Goal: Task Accomplishment & Management: Manage account settings

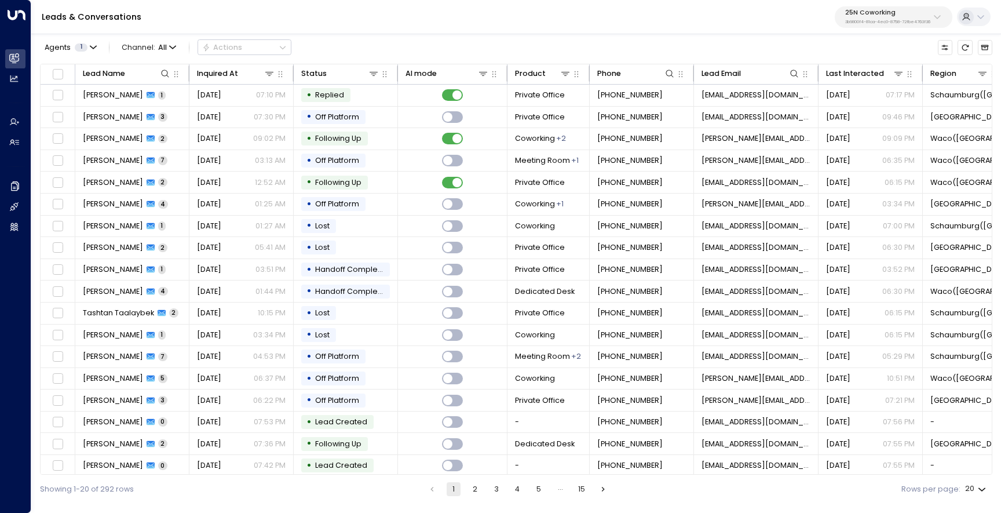
click at [870, 13] on p "25N Coworking" at bounding box center [888, 12] width 85 height 7
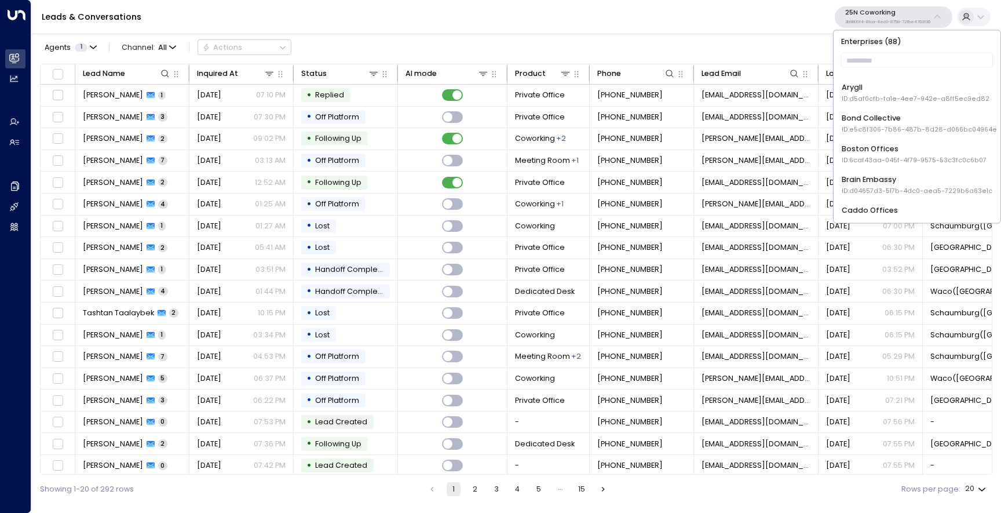
scroll to position [83, 0]
click at [888, 120] on div "Bond Collective ID: e5c8f306-7b86-487b-8d28-d066bc04964e" at bounding box center [919, 126] width 155 height 21
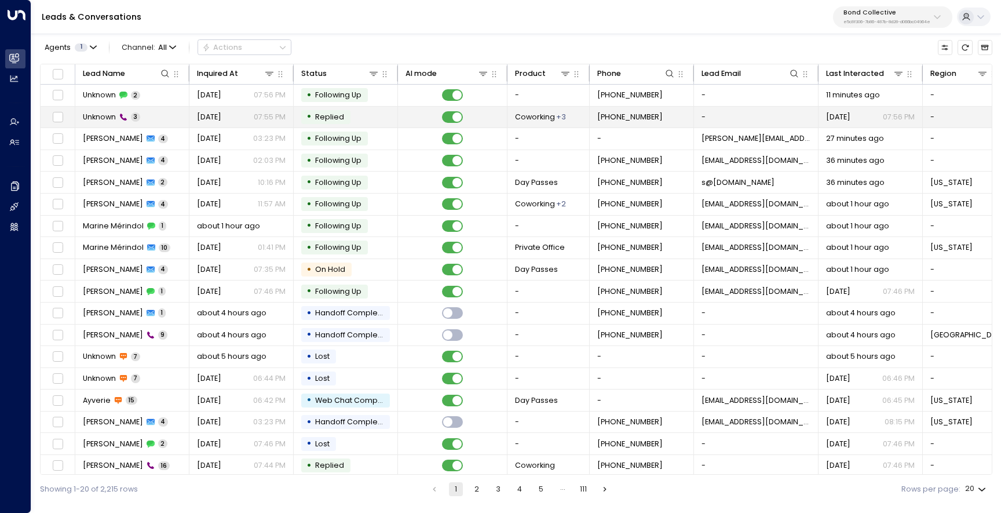
click at [89, 120] on span "Unknown" at bounding box center [99, 117] width 33 height 10
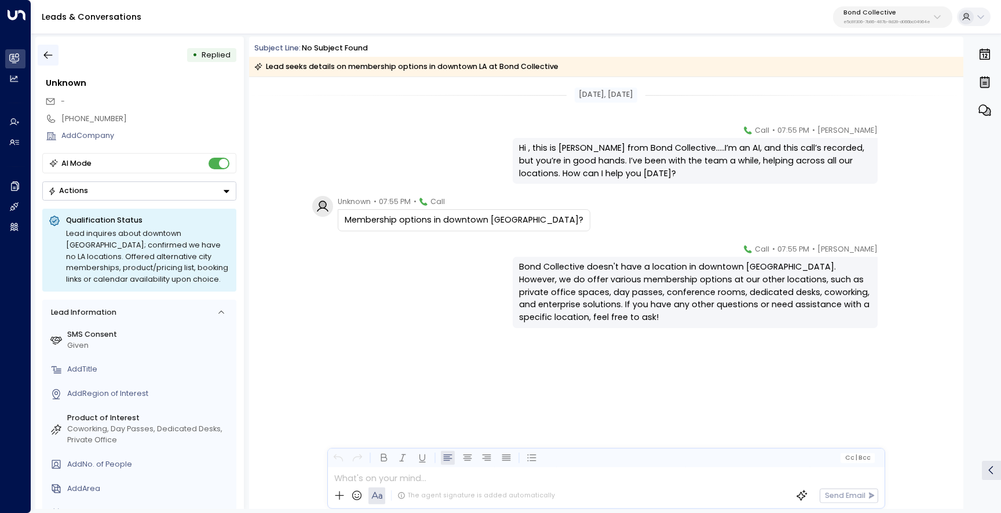
click at [49, 56] on icon "button" at bounding box center [48, 55] width 12 height 12
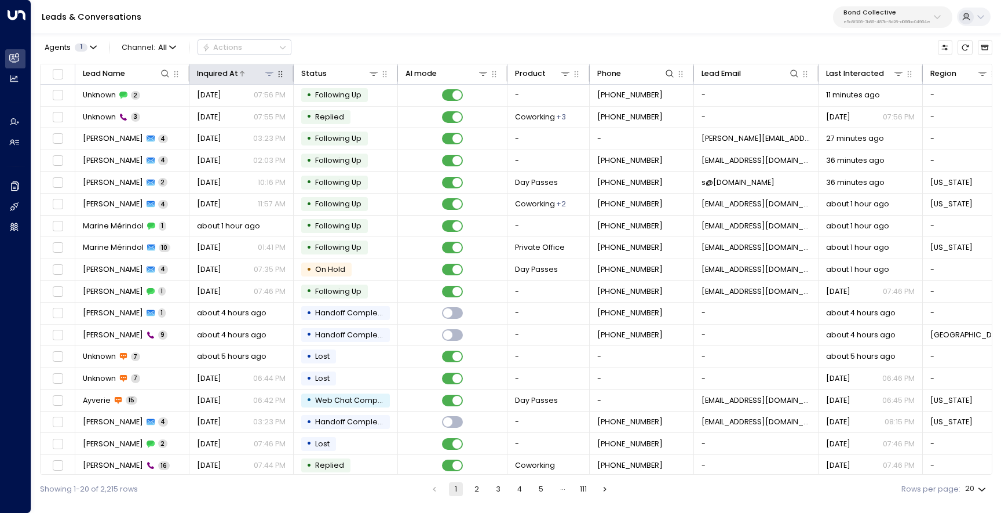
click at [244, 74] on icon at bounding box center [242, 73] width 7 height 7
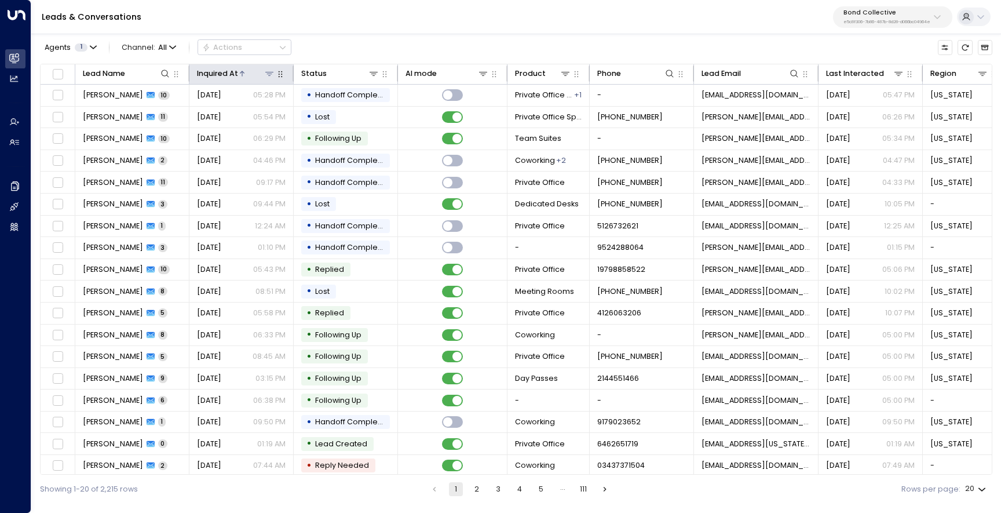
click at [244, 74] on icon at bounding box center [242, 73] width 7 height 7
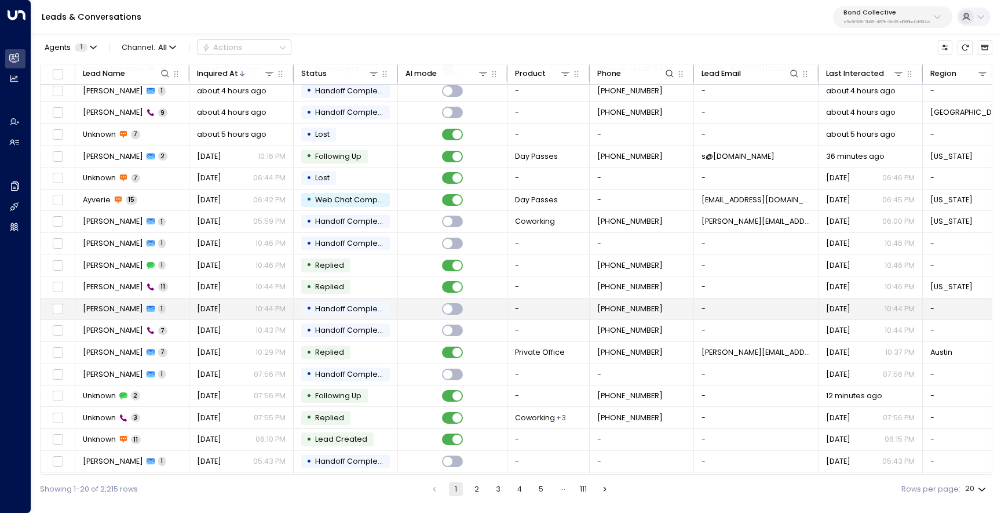
scroll to position [27, 0]
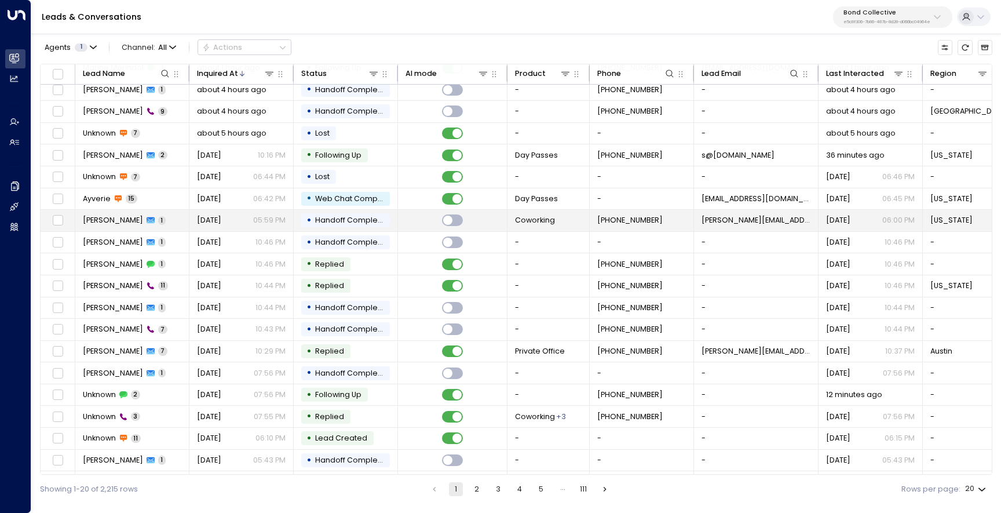
click at [101, 216] on span "[PERSON_NAME]" at bounding box center [113, 220] width 60 height 10
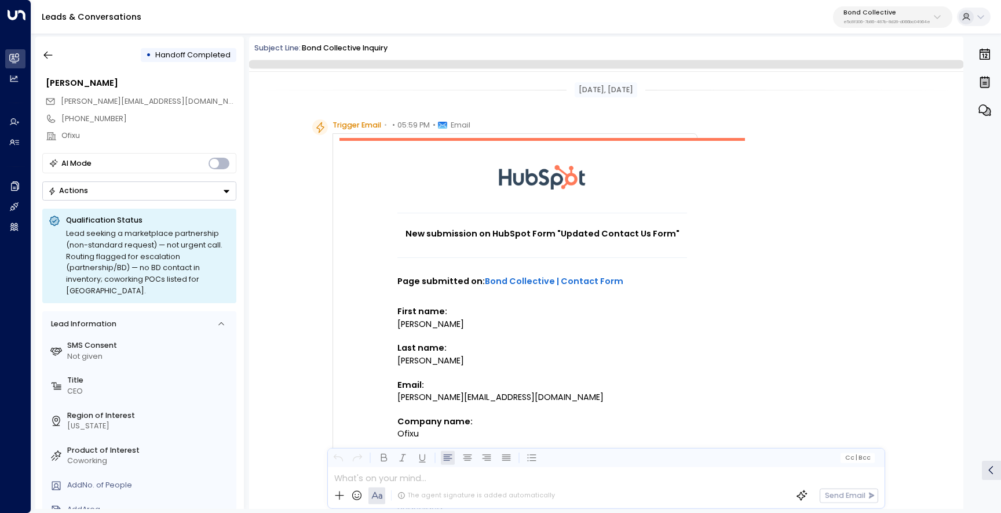
scroll to position [782, 0]
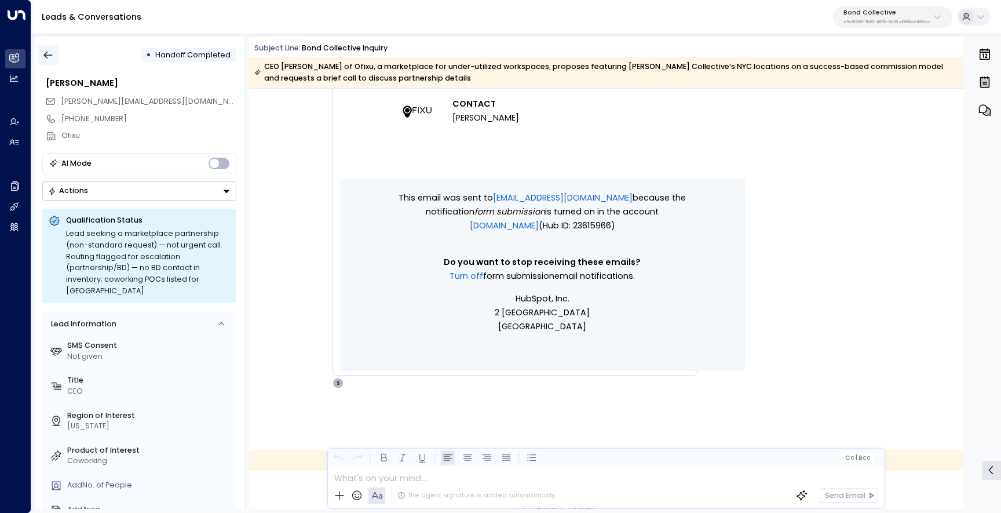
click at [50, 58] on icon "button" at bounding box center [48, 55] width 12 height 12
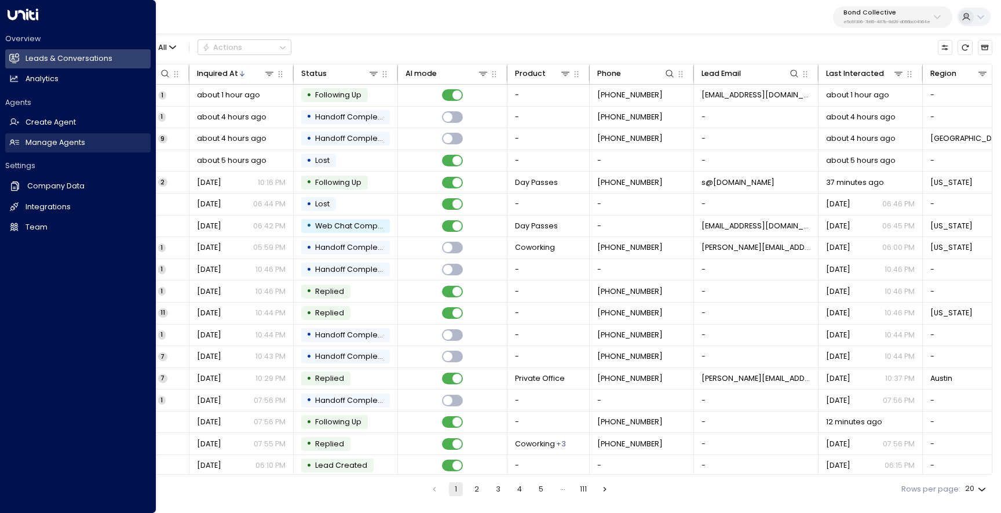
click at [19, 147] on link "Manage Agents Manage Agents" at bounding box center [77, 142] width 145 height 19
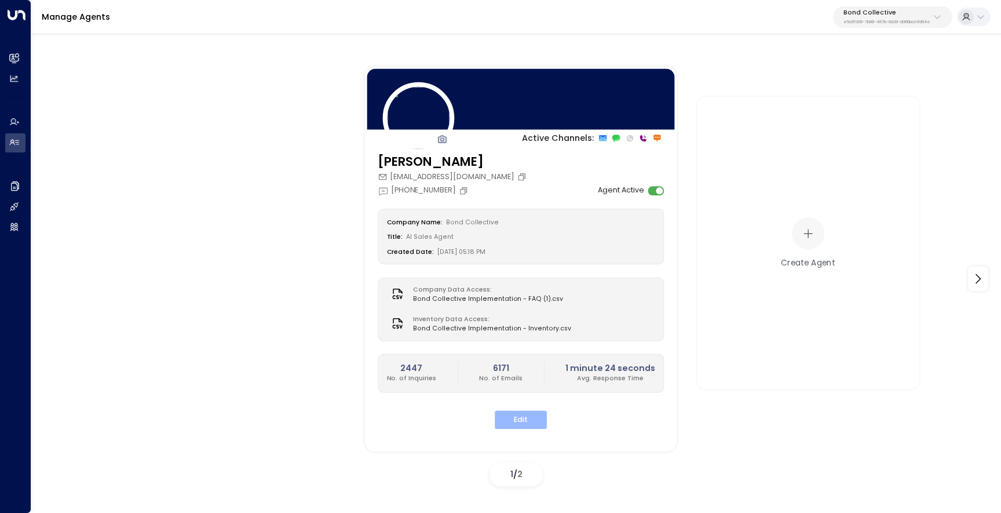
click at [535, 416] on button "Edit" at bounding box center [521, 420] width 52 height 18
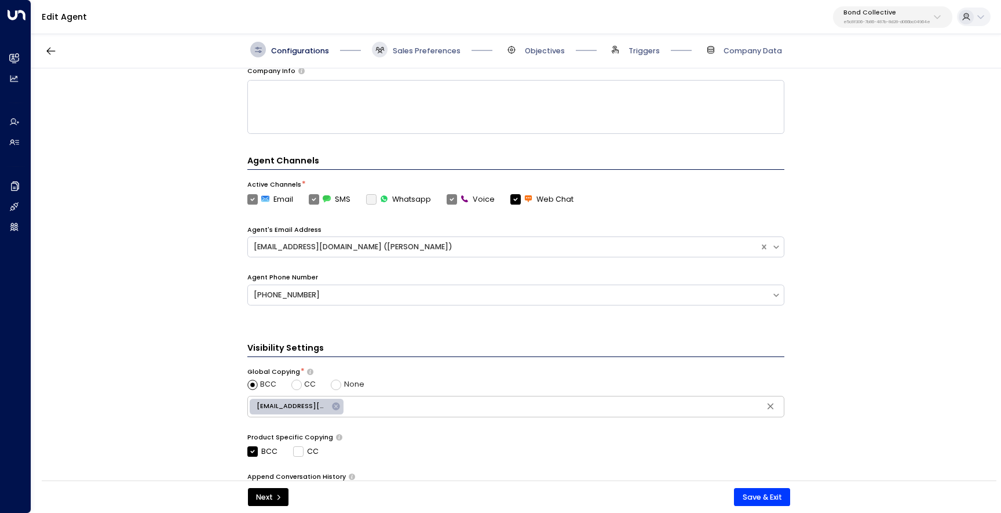
click at [381, 45] on span at bounding box center [380, 50] width 16 height 16
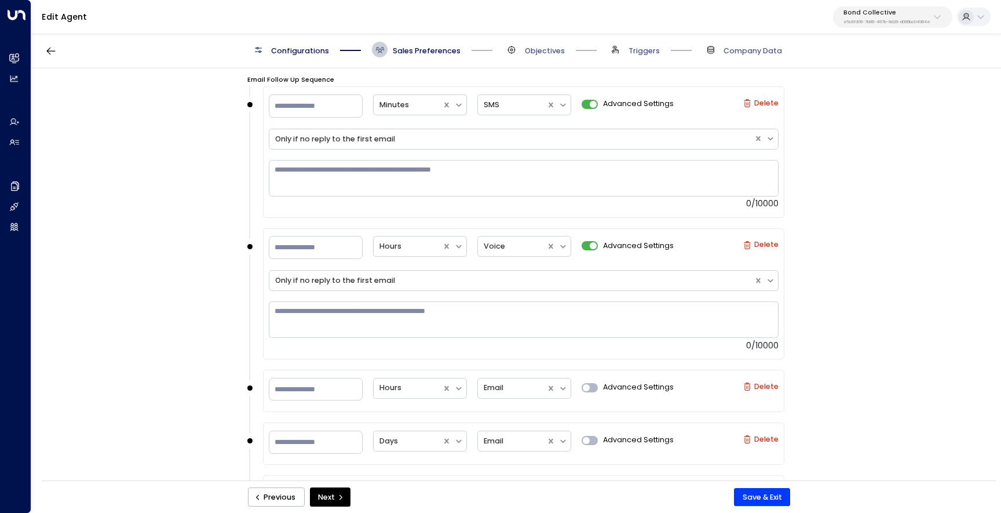
scroll to position [1153, 0]
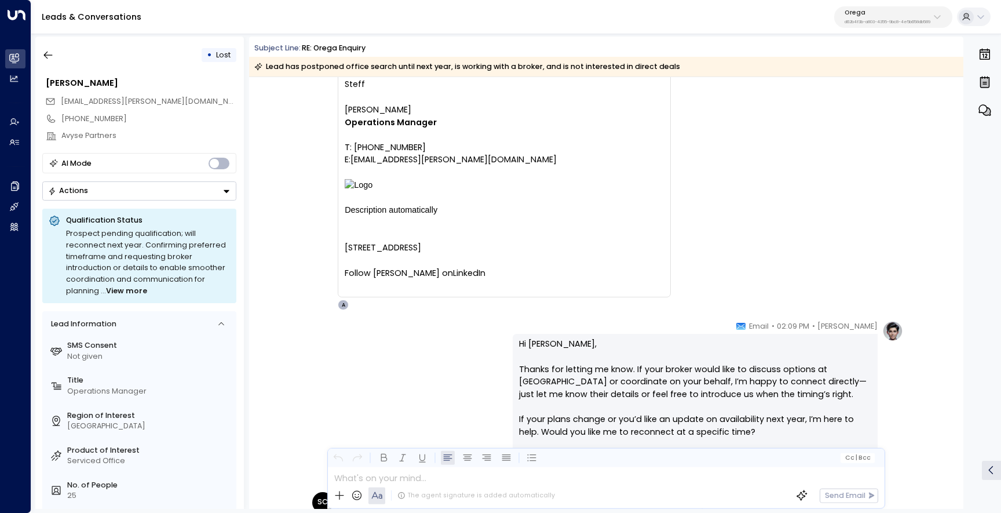
scroll to position [2360, 0]
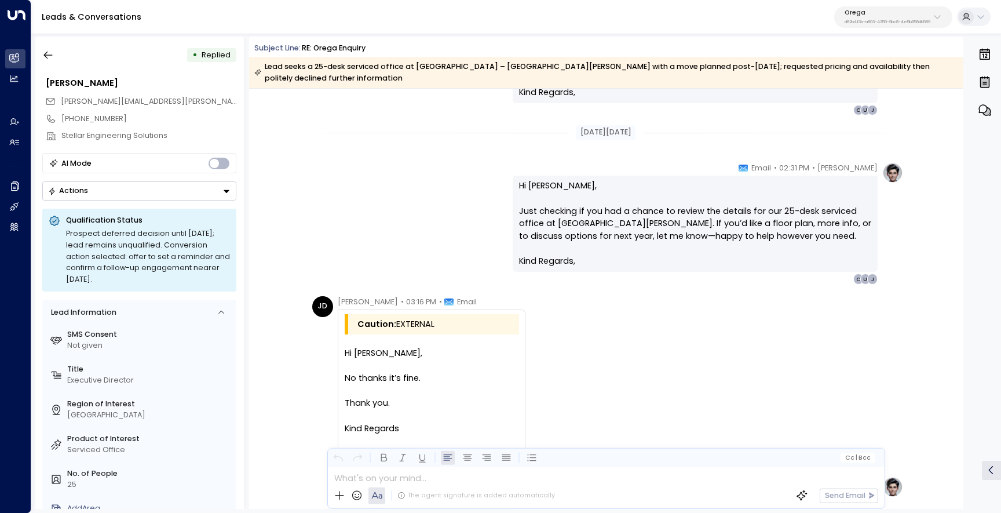
scroll to position [3228, 0]
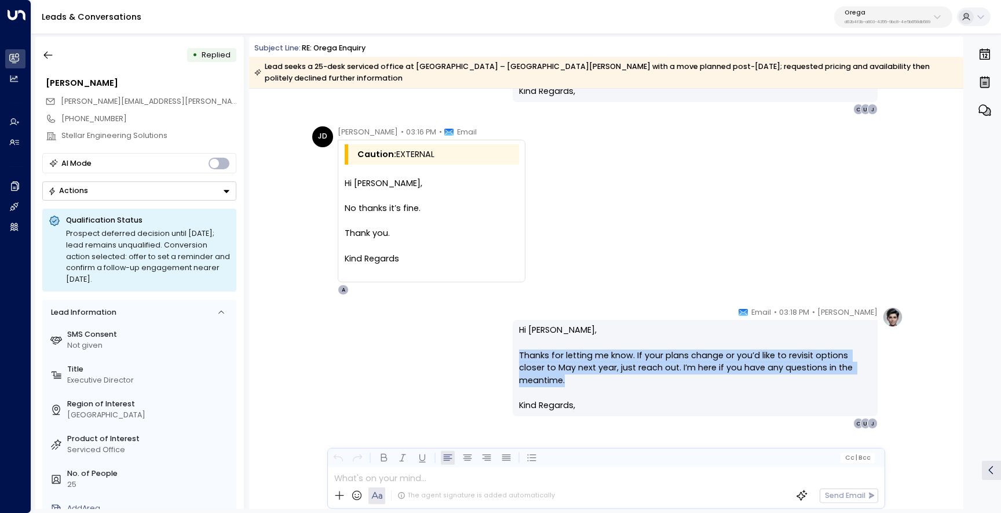
drag, startPoint x: 868, startPoint y: 356, endPoint x: 515, endPoint y: 346, distance: 353.1
click at [514, 346] on div "Hi [PERSON_NAME], Thanks for letting me know. If your plans change or you’d lik…" at bounding box center [695, 368] width 365 height 96
copy p "Thanks for letting me know. If your plans change or you’d like to revisit optio…"
click at [439, 338] on div "Alex Ingram • 03:18 PM • Email Hi Jonathan, Thanks for letting me know. If your…" at bounding box center [606, 368] width 595 height 122
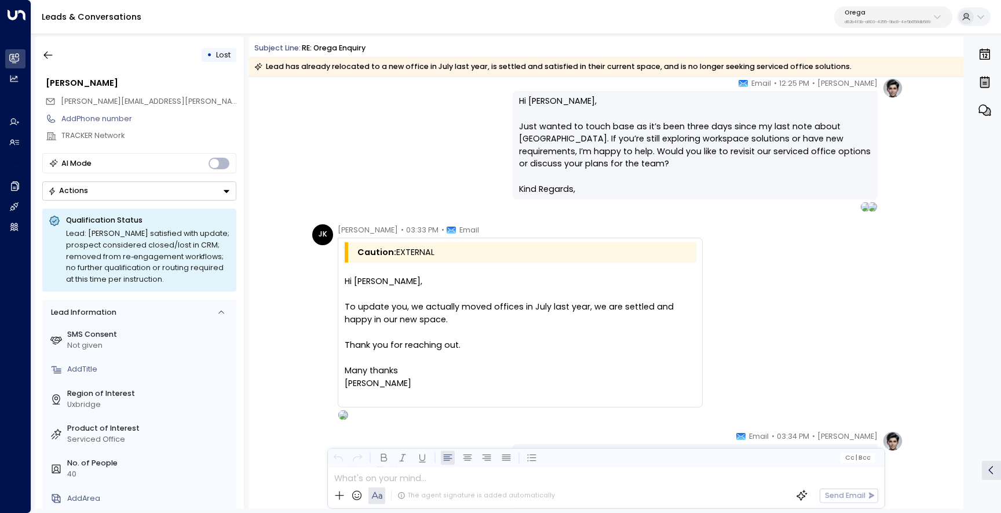
scroll to position [2206, 0]
